Goal: Information Seeking & Learning: Check status

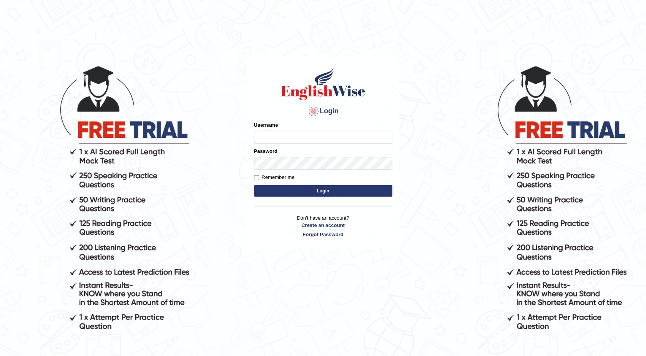
type input "maureen_parramatta"
click at [273, 191] on button "Login" at bounding box center [323, 191] width 138 height 12
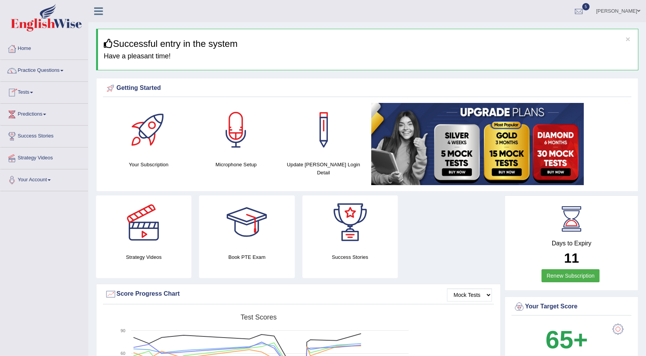
click at [33, 92] on span at bounding box center [31, 93] width 3 height 2
click at [28, 120] on link "Take Mock Test" at bounding box center [50, 124] width 72 height 14
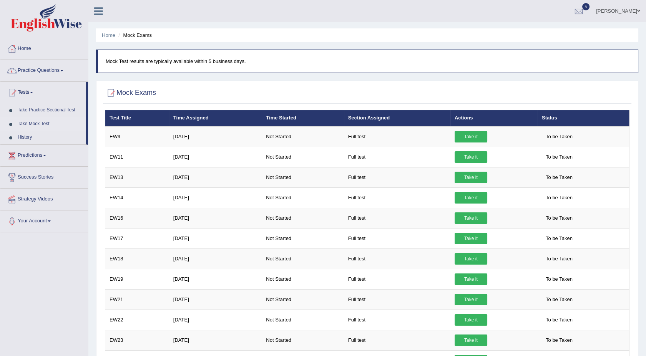
click at [61, 68] on link "Practice Questions" at bounding box center [44, 69] width 88 height 19
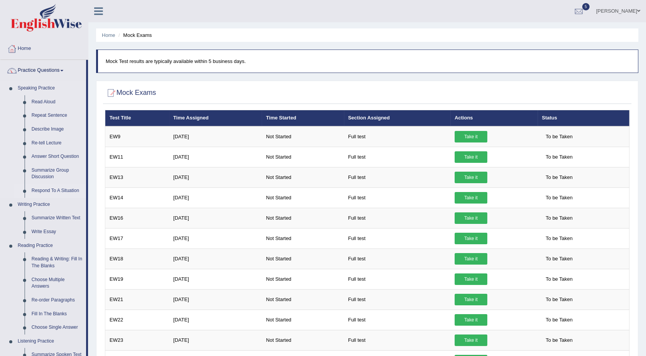
click at [65, 189] on link "Respond To A Situation" at bounding box center [57, 191] width 58 height 14
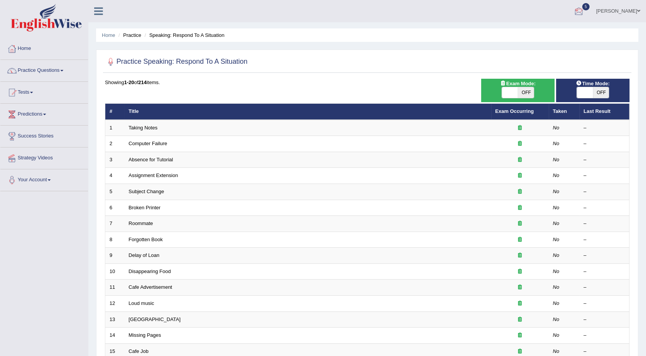
click at [580, 11] on div at bounding box center [579, 12] width 12 height 12
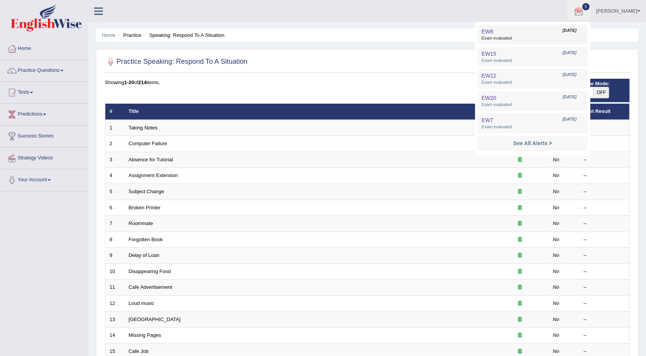
click at [504, 36] on span "Exam evaluated" at bounding box center [532, 38] width 102 height 6
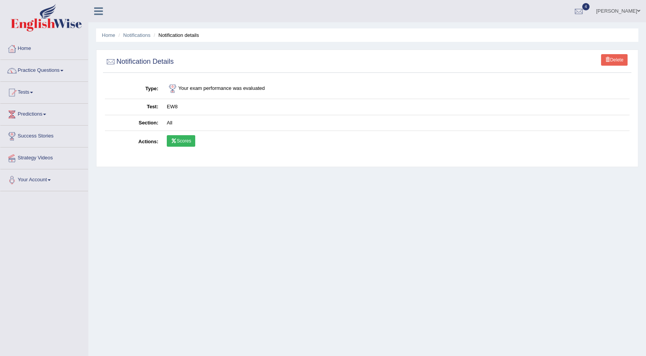
click at [184, 142] on link "Scores" at bounding box center [181, 141] width 28 height 12
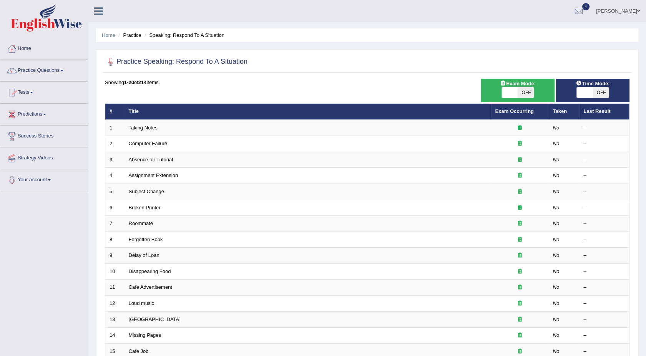
click at [32, 92] on link "Tests" at bounding box center [44, 91] width 88 height 19
click at [27, 120] on link "Take Mock Test" at bounding box center [50, 124] width 72 height 14
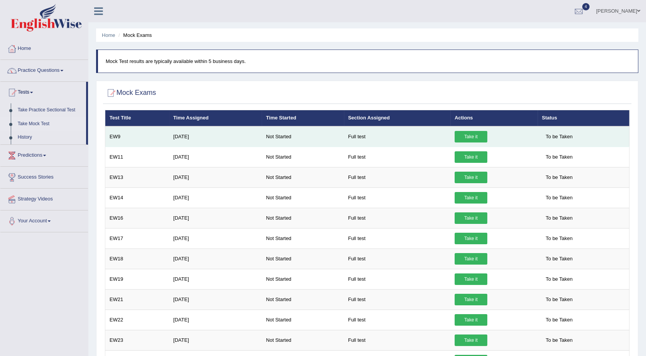
click at [468, 134] on link "Take it" at bounding box center [471, 137] width 33 height 12
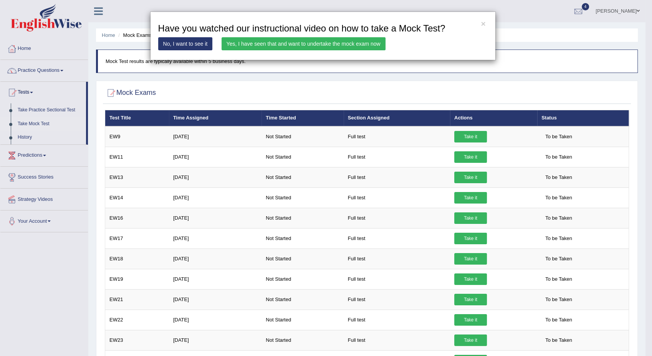
click at [324, 44] on link "Yes, I have seen that and want to undertake the mock exam now" at bounding box center [304, 43] width 164 height 13
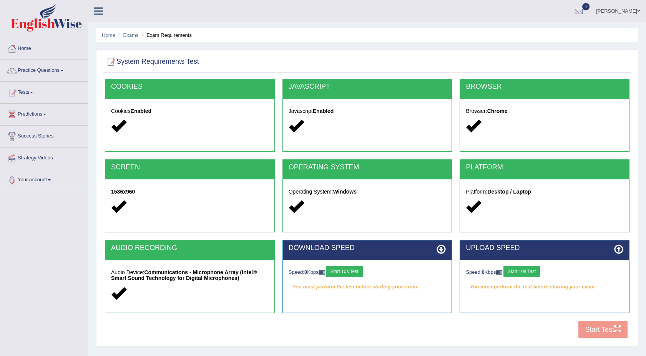
click at [351, 272] on button "Start 10s Test" at bounding box center [344, 272] width 36 height 12
click at [527, 272] on button "Start 10s Test" at bounding box center [521, 272] width 36 height 12
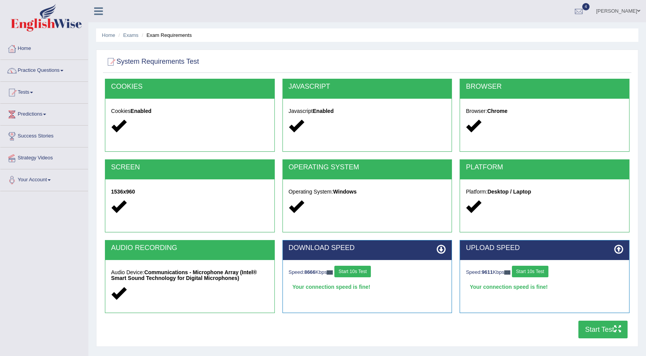
click at [592, 331] on button "Start Test" at bounding box center [602, 330] width 49 height 18
